Goal: Task Accomplishment & Management: Use online tool/utility

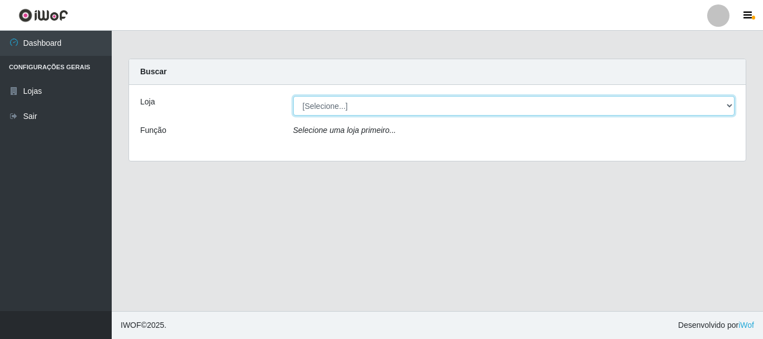
click at [729, 108] on select "[Selecione...] Nordestão - Alecrim" at bounding box center [514, 106] width 442 height 20
select select "453"
click at [293, 96] on select "[Selecione...] Nordestão - Alecrim" at bounding box center [514, 106] width 442 height 20
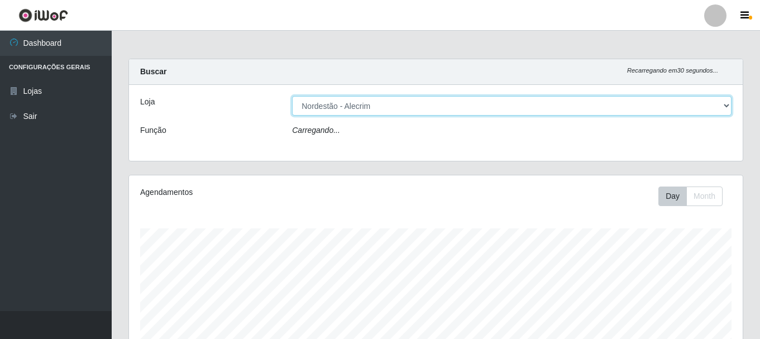
scroll to position [232, 614]
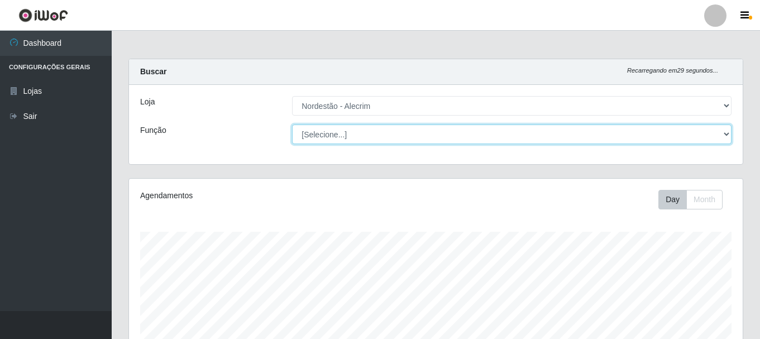
click at [726, 135] on select "[Selecione...] Embalador Embalador + Embalador ++" at bounding box center [512, 135] width 440 height 20
select select "1"
click at [292, 125] on select "[Selecione...] Embalador Embalador + Embalador ++" at bounding box center [512, 135] width 440 height 20
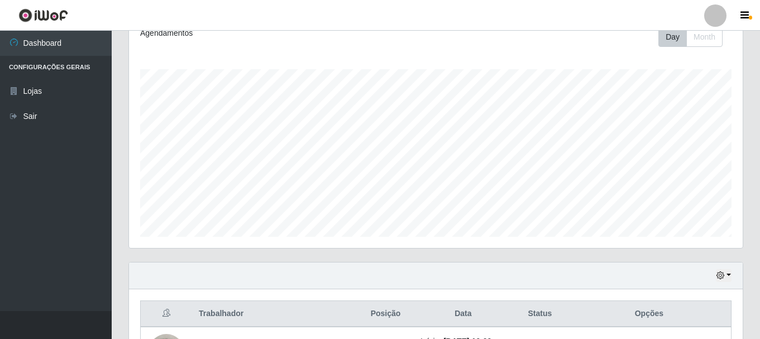
scroll to position [254, 0]
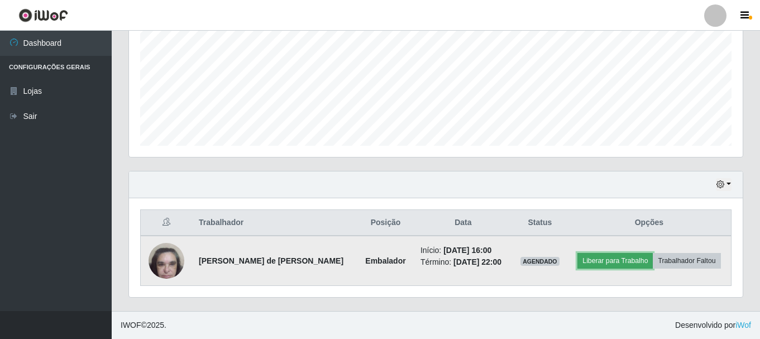
click at [616, 259] on button "Liberar para Trabalho" at bounding box center [615, 261] width 75 height 16
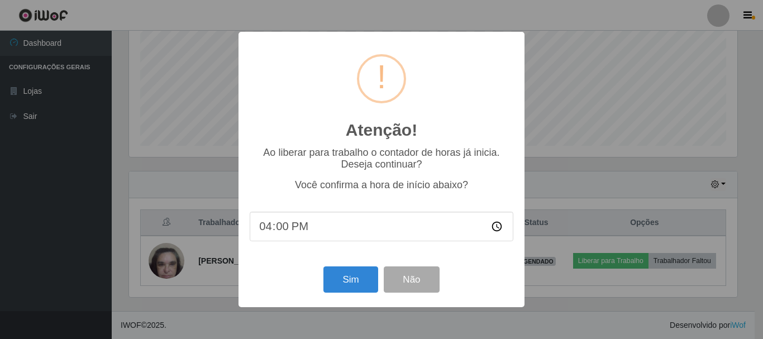
click at [583, 189] on div "Atenção! × Ao liberar para trabalho o contador de horas já inicia. Deseja conti…" at bounding box center [381, 169] width 763 height 339
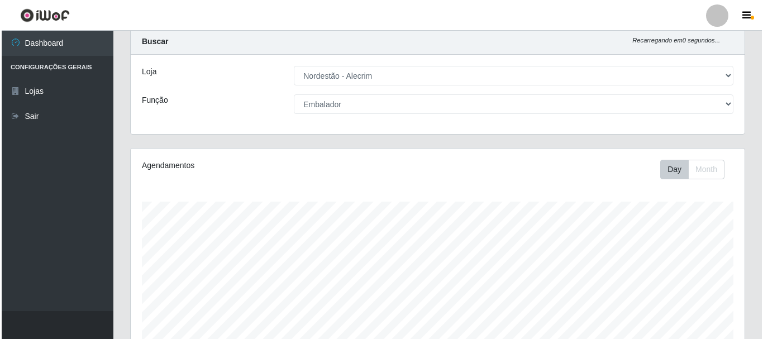
scroll to position [254, 0]
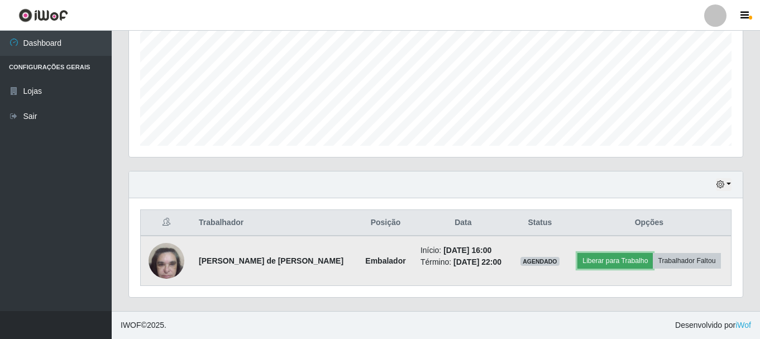
click at [640, 254] on button "Liberar para Trabalho" at bounding box center [615, 261] width 75 height 16
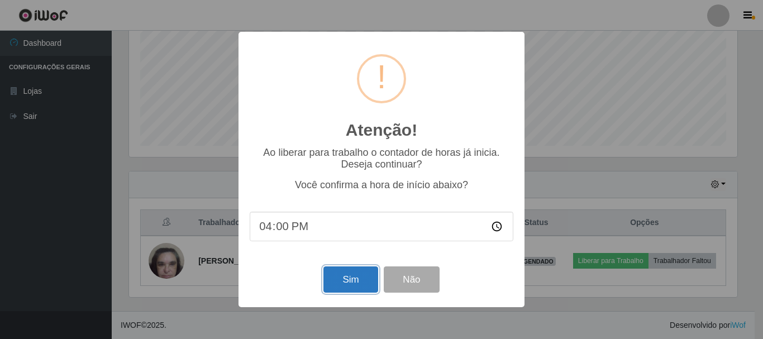
click at [344, 283] on button "Sim" at bounding box center [351, 280] width 54 height 26
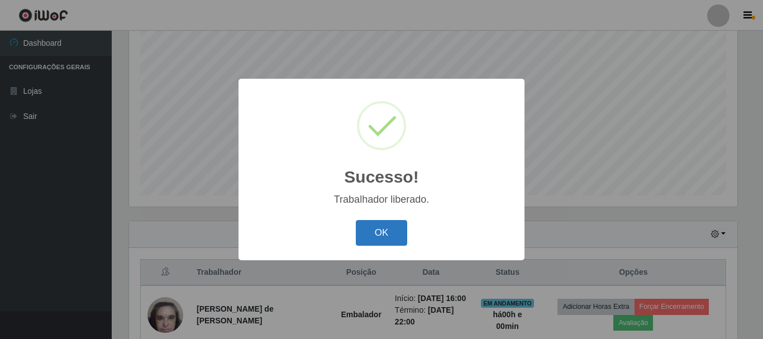
click at [383, 245] on button "OK" at bounding box center [382, 233] width 52 height 26
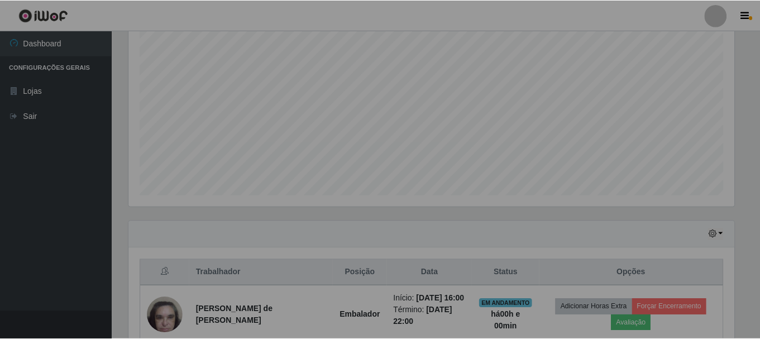
scroll to position [232, 614]
